Goal: Task Accomplishment & Management: Use online tool/utility

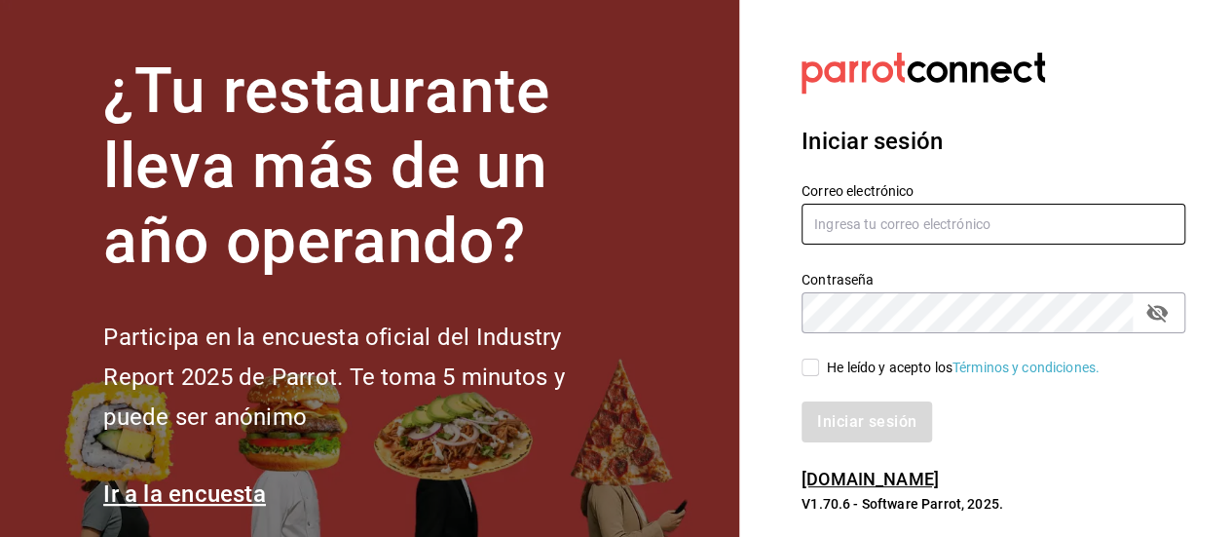
type input "[EMAIL_ADDRESS][DOMAIN_NAME]"
click at [816, 371] on input "He leído y acepto los Términos y condiciones." at bounding box center [811, 367] width 18 height 18
checkbox input "true"
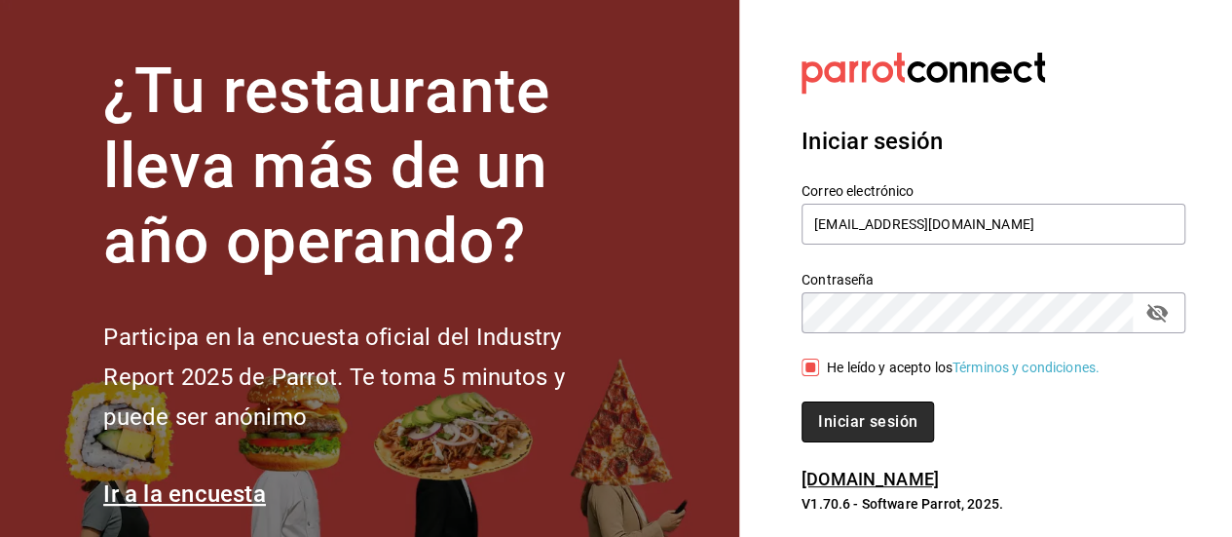
click at [874, 415] on font "Iniciar sesión" at bounding box center [867, 421] width 99 height 19
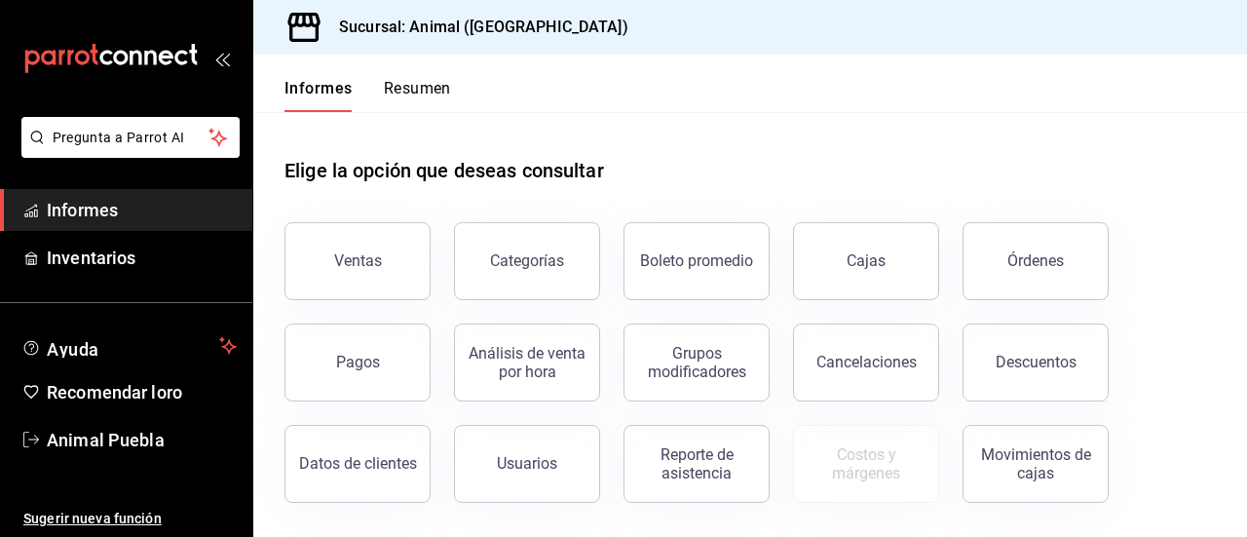
click at [127, 215] on span "Informes" at bounding box center [142, 210] width 190 height 26
click at [78, 219] on font "Informes" at bounding box center [82, 210] width 71 height 20
click at [524, 465] on font "Usuarios" at bounding box center [527, 463] width 60 height 19
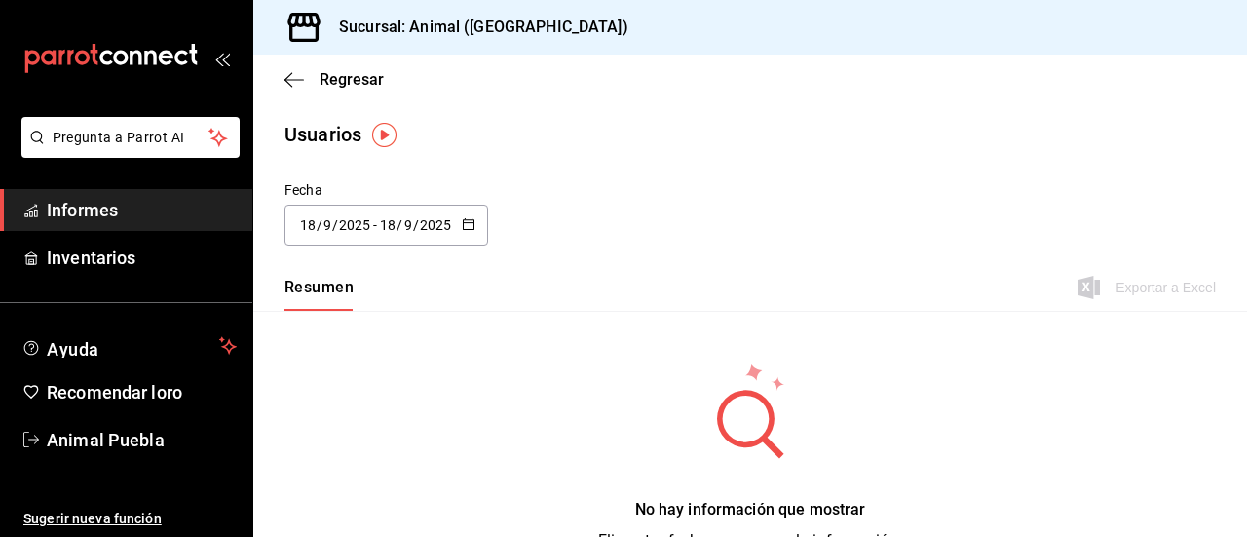
click at [465, 229] on \(Stroke\) "button" at bounding box center [469, 224] width 12 height 11
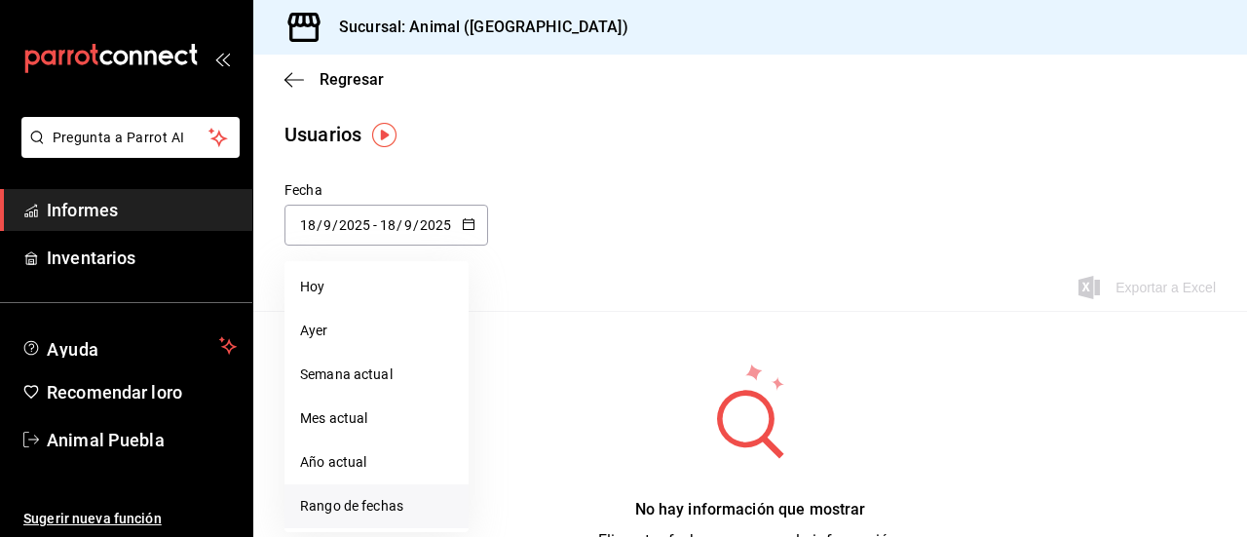
click at [355, 502] on font "Rango de fechas" at bounding box center [351, 506] width 103 height 16
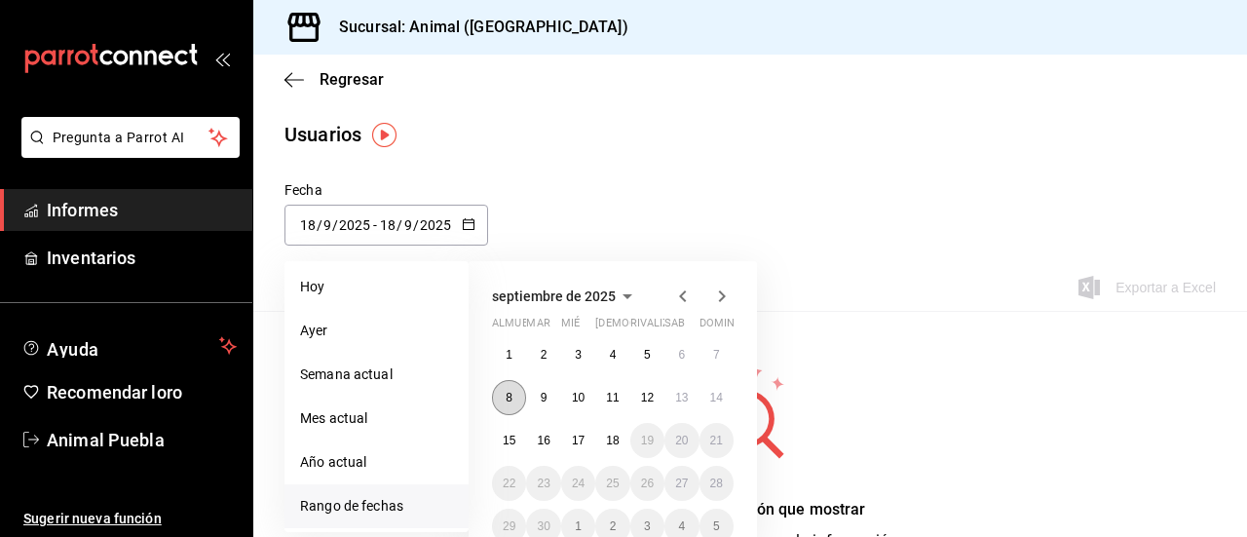
click at [506, 394] on font "8" at bounding box center [509, 398] width 7 height 14
click at [715, 395] on font "14" at bounding box center [716, 398] width 13 height 14
type input "[DATE]"
type input "8"
type input "[DATE]"
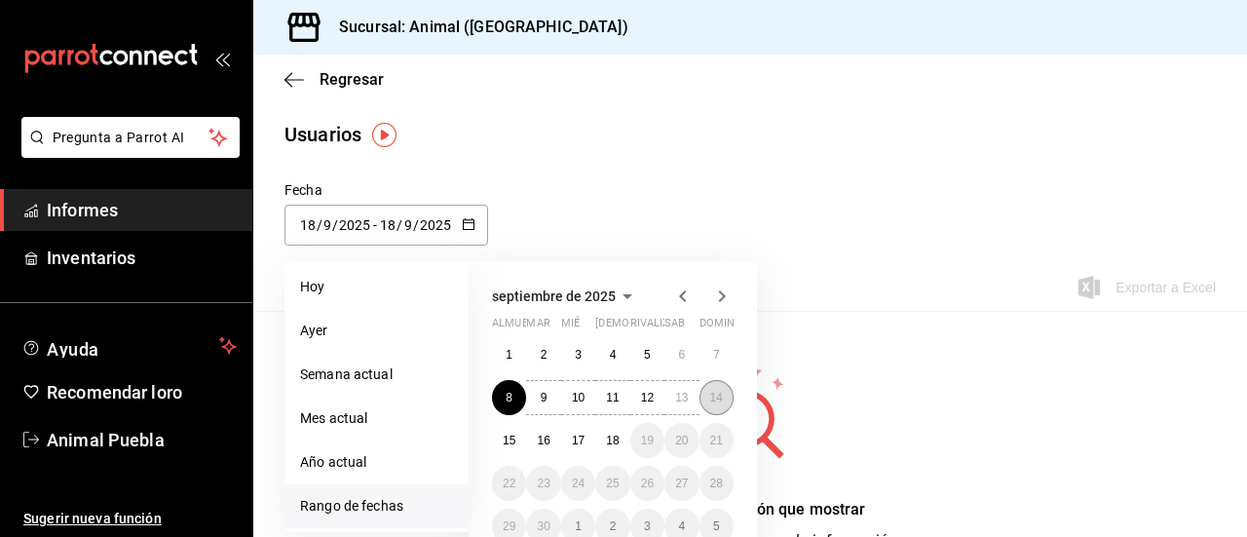
type input "14"
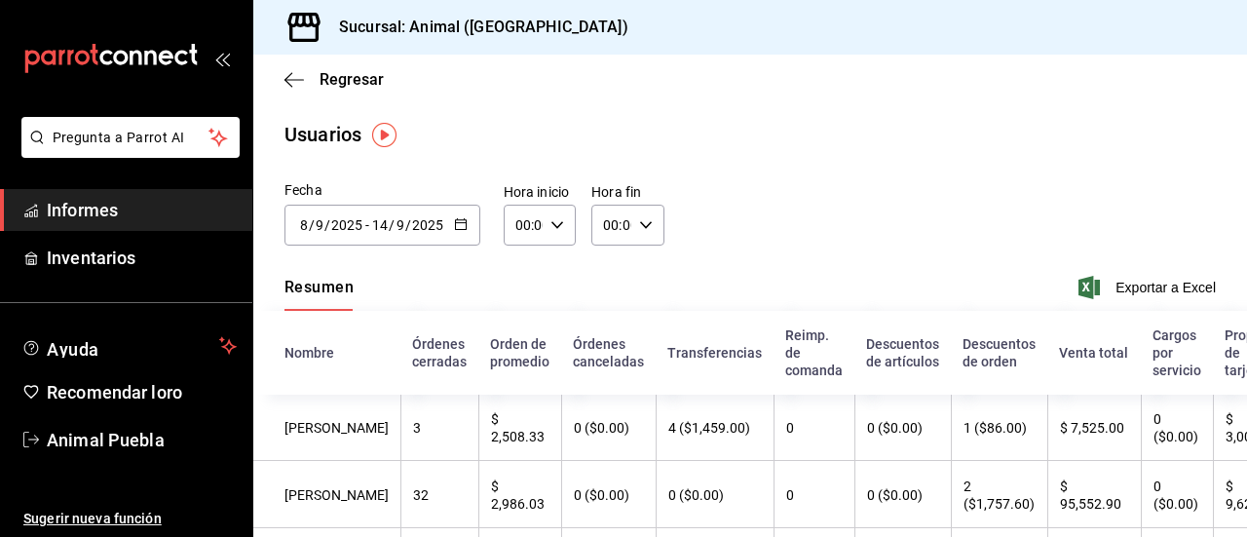
click at [774, 250] on div "Fecha [DATE] [DATE] - [DATE] [DATE] septiembre de 2025 almuerzo mar [PERSON_NAM…" at bounding box center [750, 224] width 994 height 89
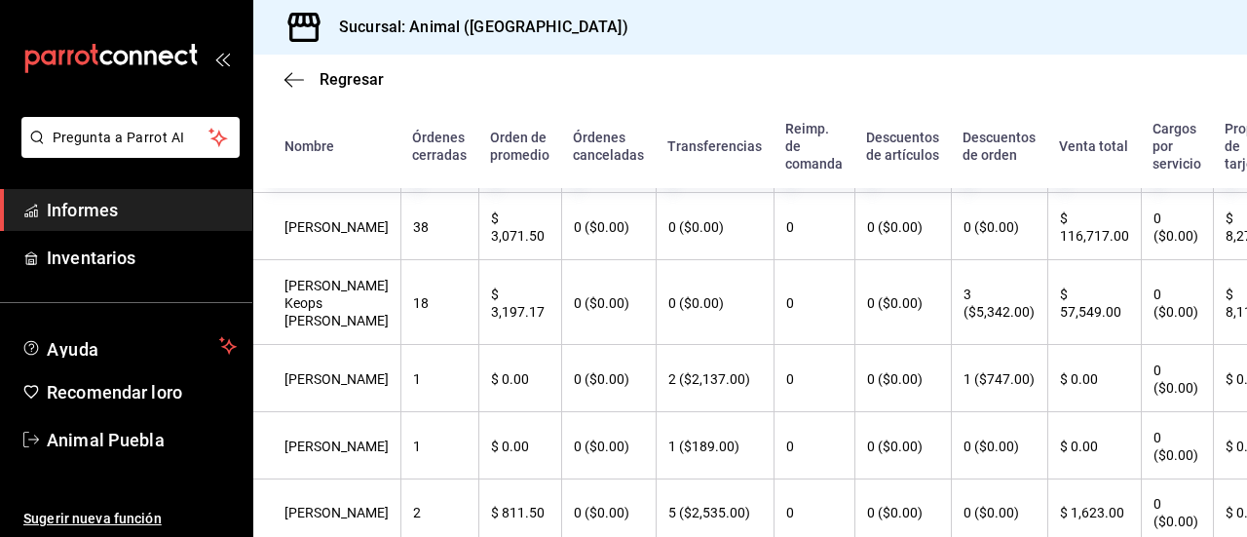
scroll to position [783, 0]
